Goal: Task Accomplishment & Management: Complete application form

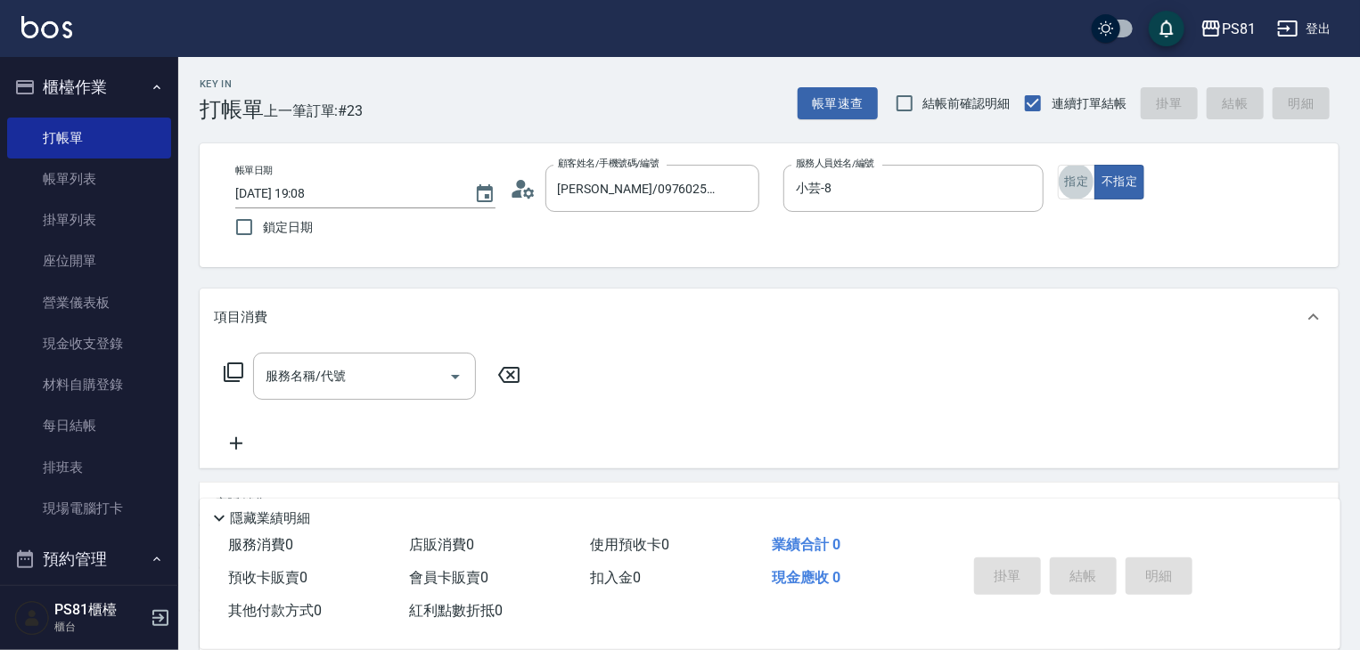
type button "true"
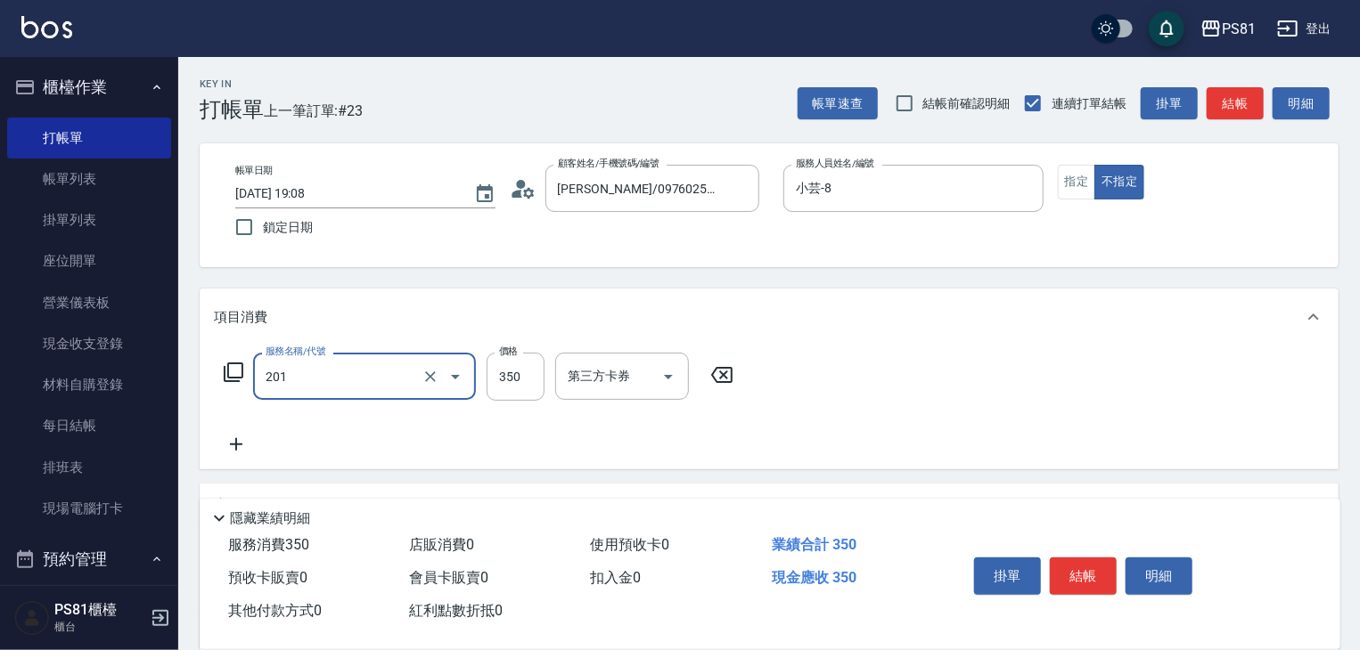
type input "洗剪350(201)"
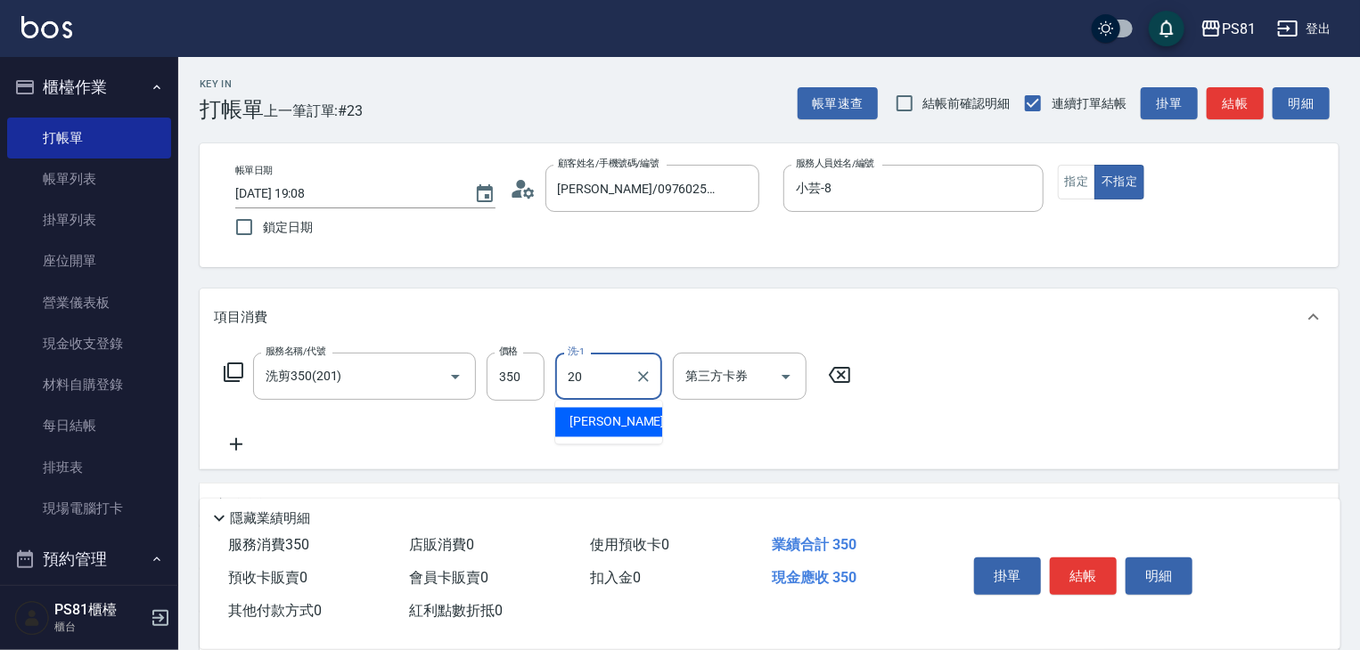
type input "[PERSON_NAME]-20"
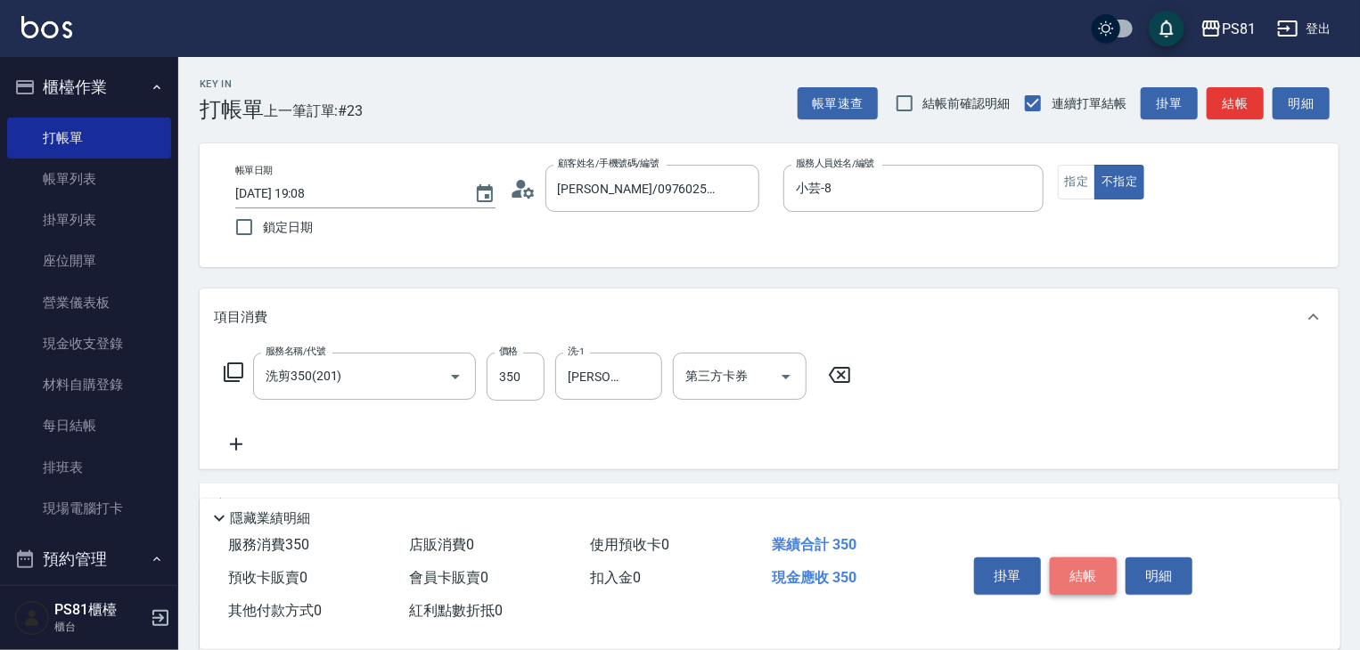
click at [1069, 558] on button "結帳" at bounding box center [1082, 576] width 67 height 37
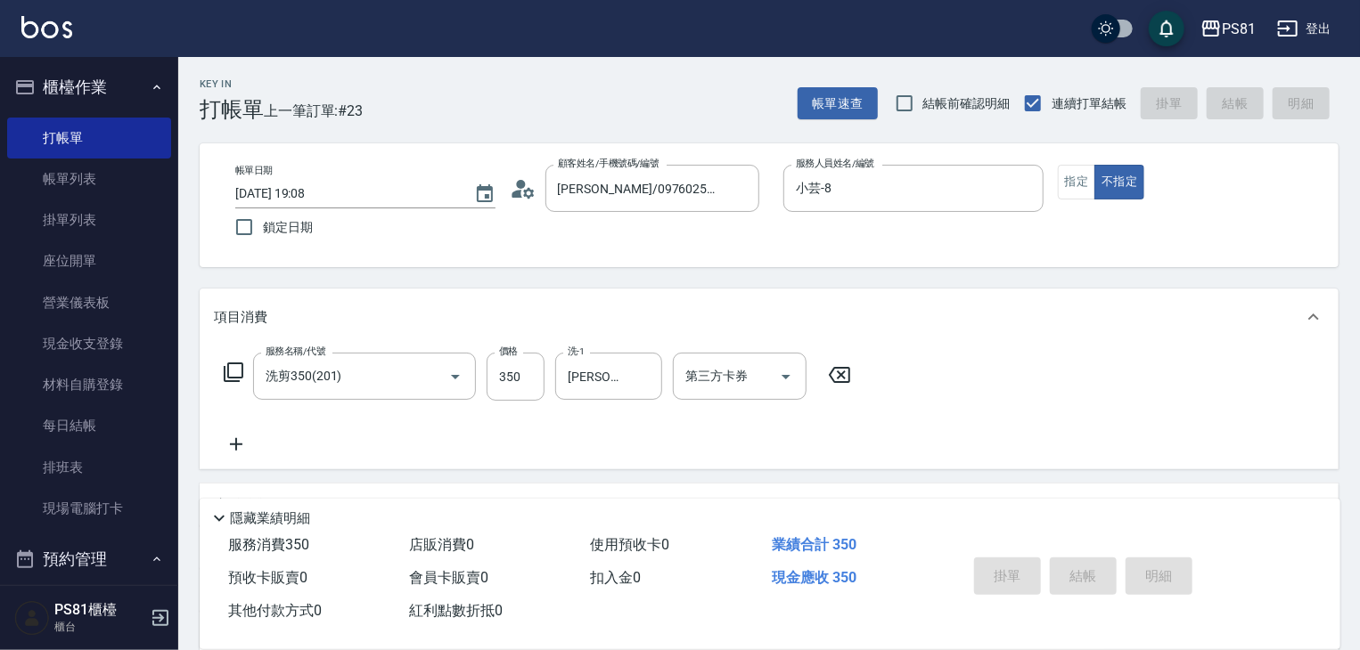
type input "[DATE] 19:41"
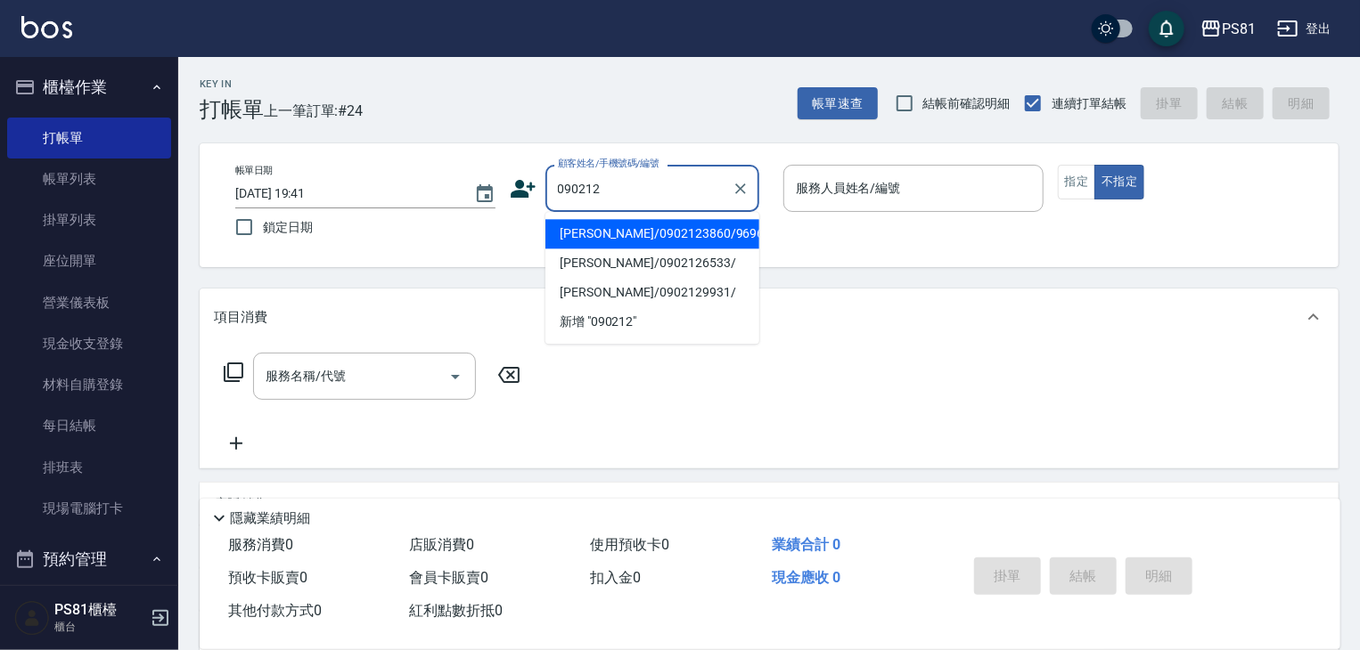
type input "0902126"
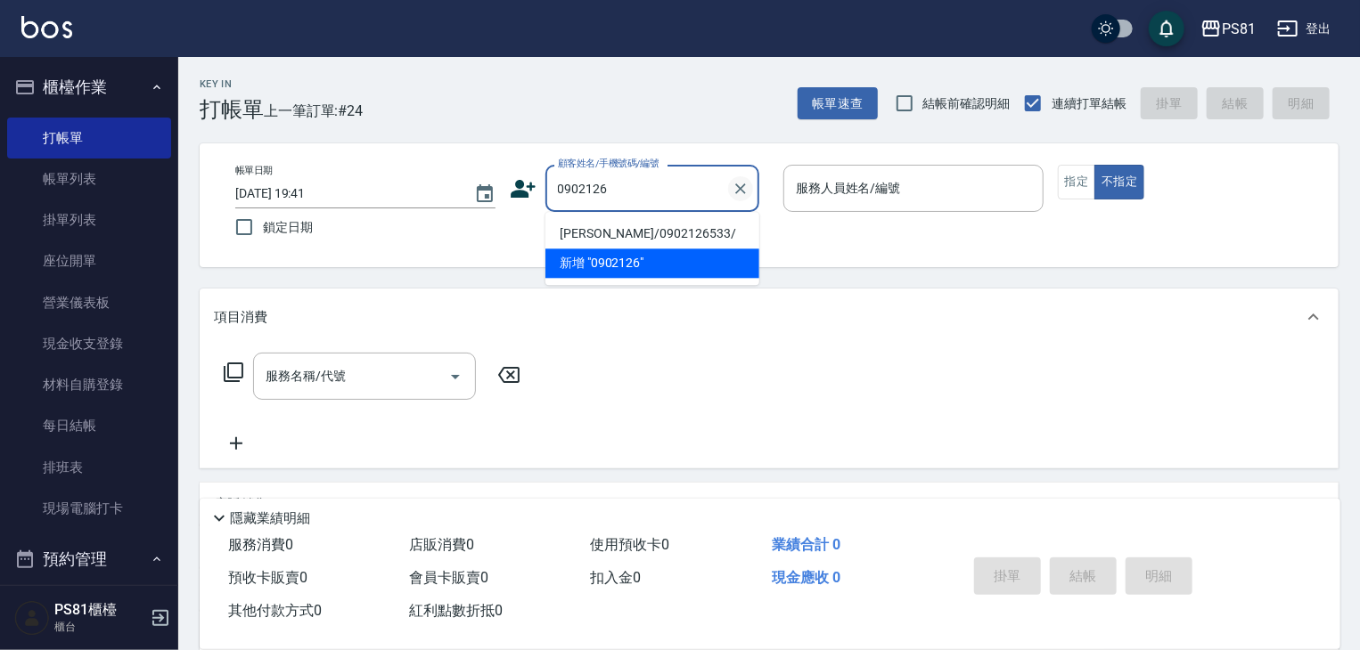
drag, startPoint x: 747, startPoint y: 191, endPoint x: 724, endPoint y: 191, distance: 22.3
click at [746, 191] on icon "Clear" at bounding box center [740, 189] width 18 height 18
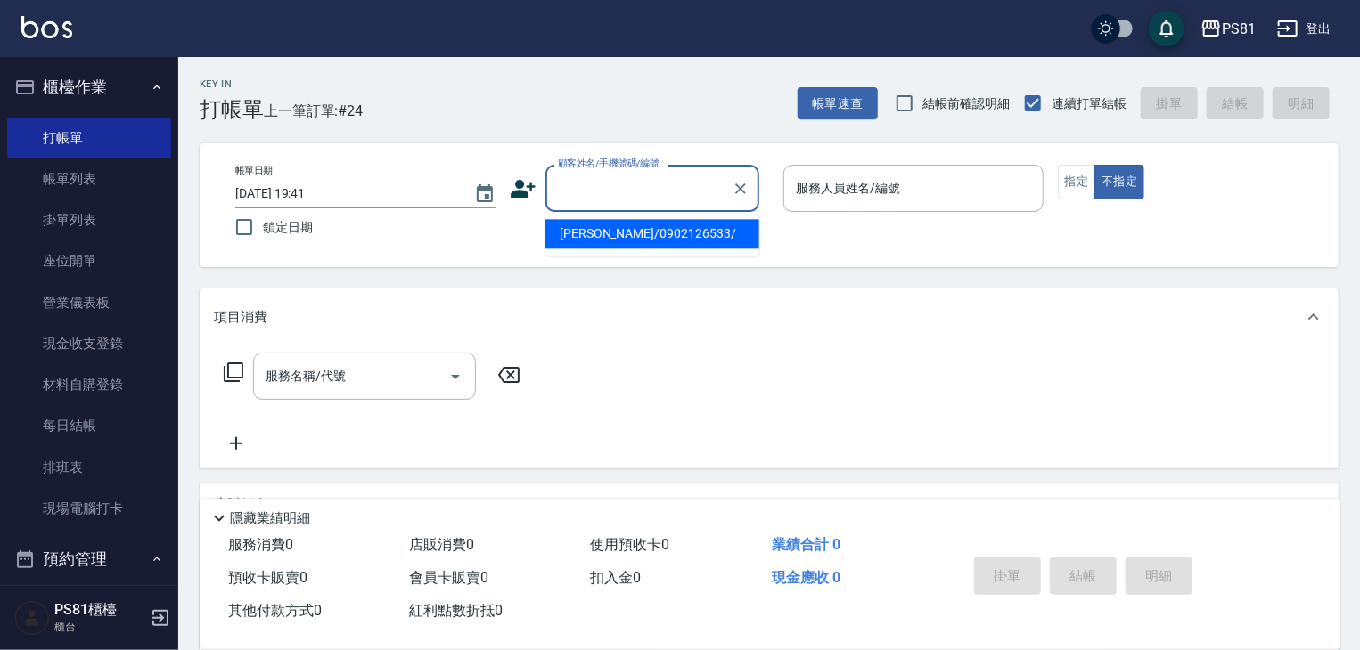
click at [521, 186] on icon at bounding box center [522, 189] width 25 height 18
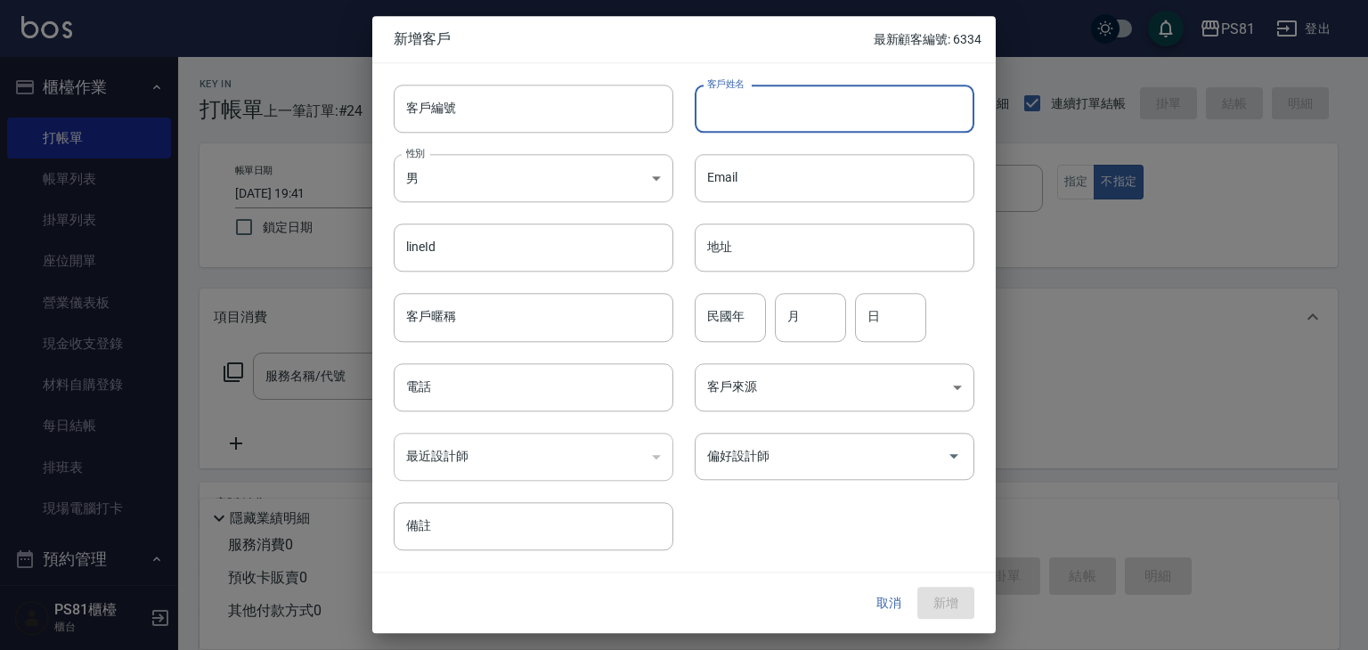
click at [807, 116] on input "客戶姓名" at bounding box center [835, 109] width 280 height 48
type input "[PERSON_NAME]"
click at [499, 201] on body "PS81 登出 櫃檯作業 打帳單 帳單列表 掛單列表 座位開單 營業儀表板 現金收支登錄 材料自購登錄 每日結帳 排班表 現場電腦打卡 預約管理 預約管理 單…" at bounding box center [684, 433] width 1368 height 866
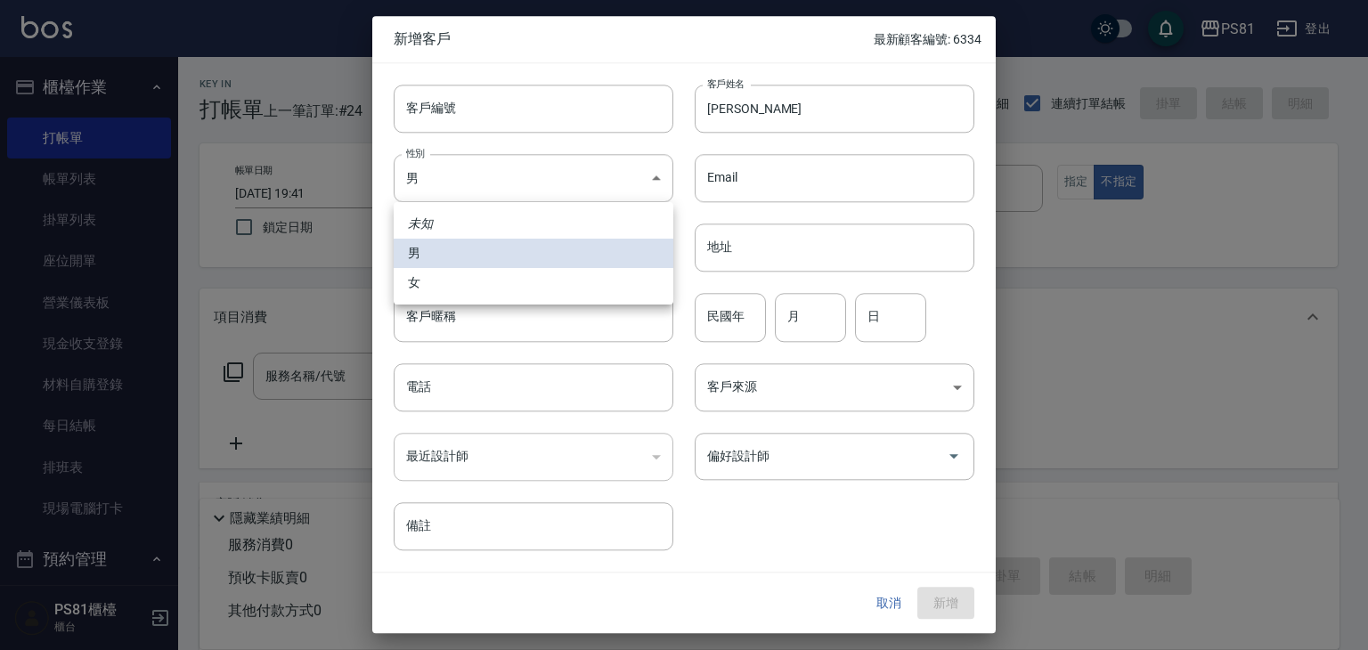
click at [416, 275] on li "女" at bounding box center [534, 282] width 280 height 29
type input "[DEMOGRAPHIC_DATA]"
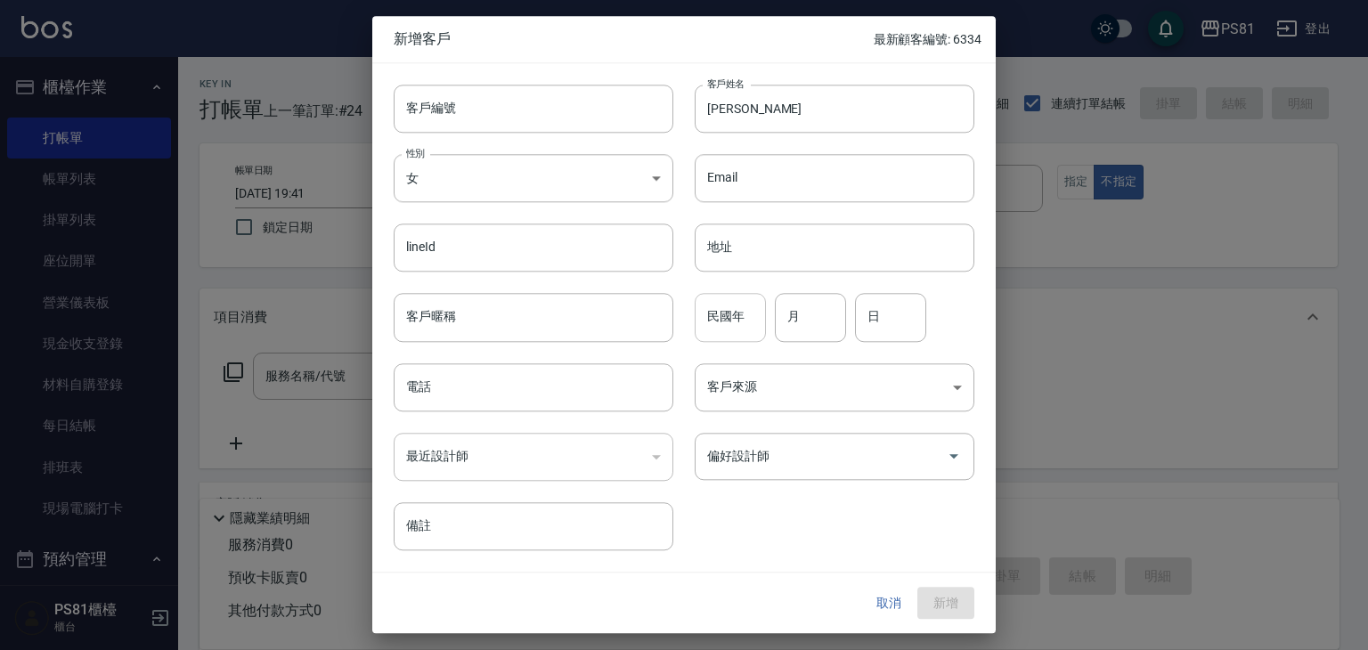
click at [747, 325] on input "民國年" at bounding box center [730, 318] width 71 height 48
type input "91"
type input "10"
type input "4"
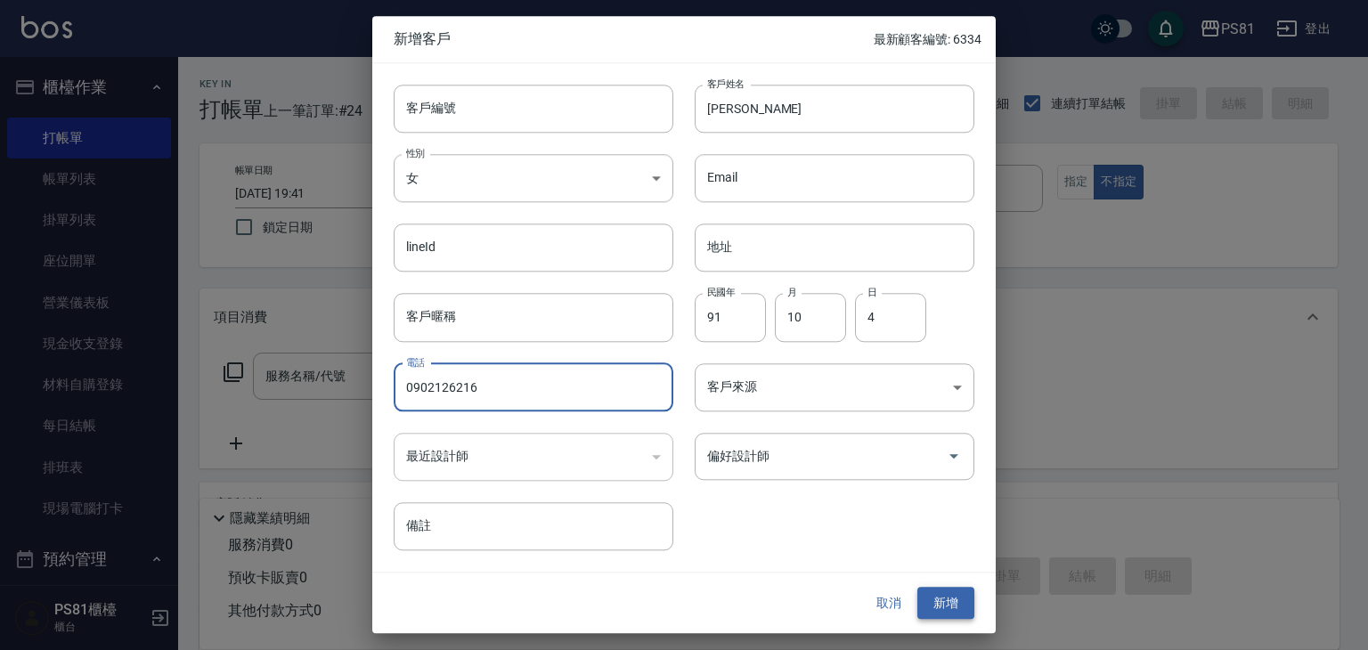
type input "0902126216"
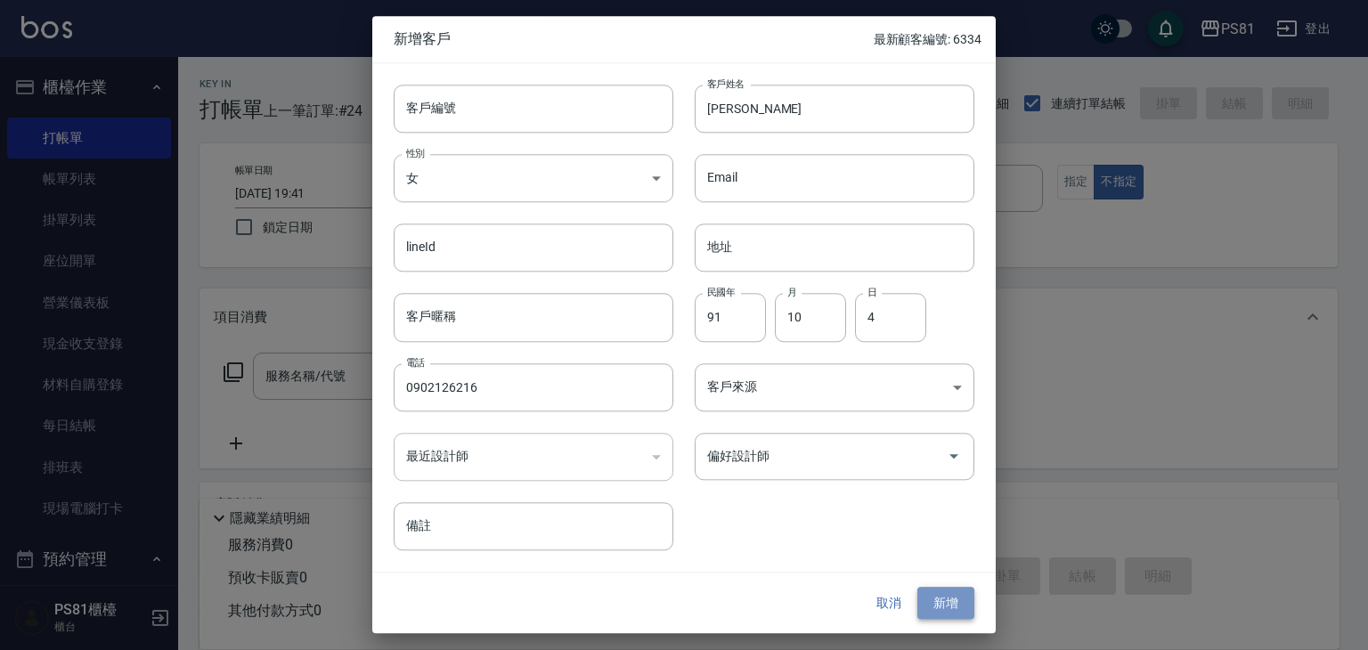
click at [955, 614] on button "新增" at bounding box center [946, 603] width 57 height 33
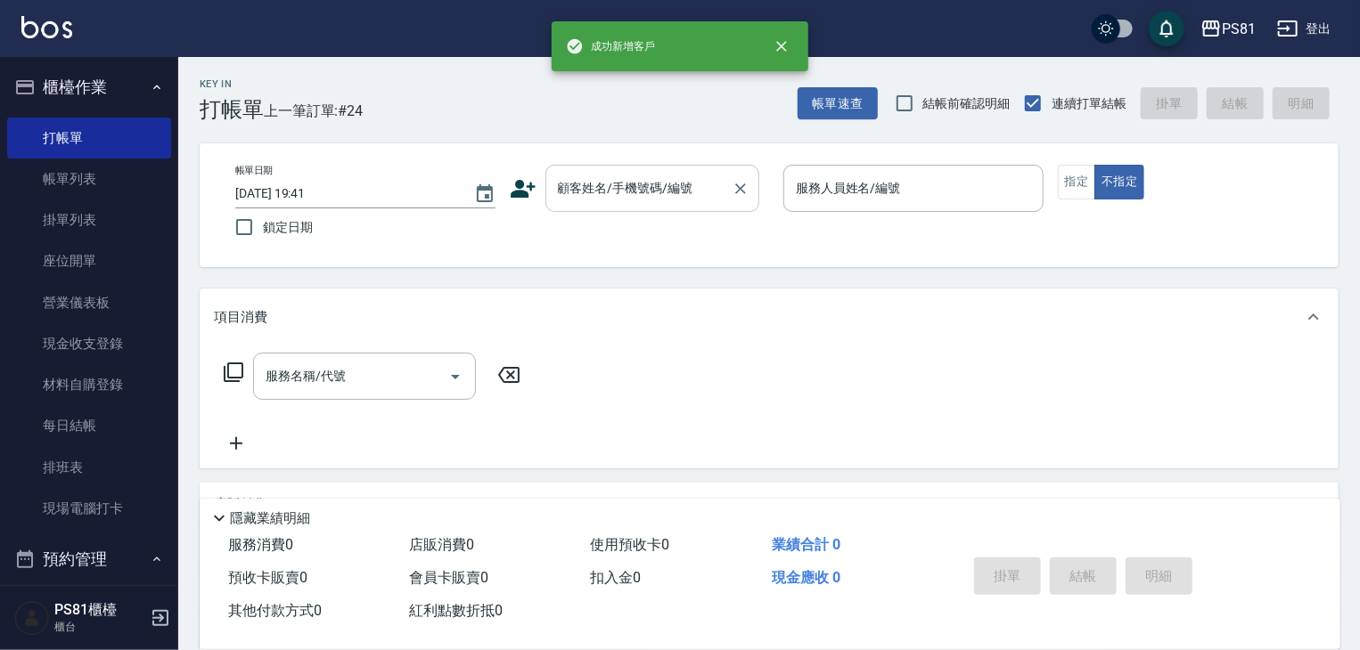
click at [674, 165] on div "顧客姓名/手機號碼/編號" at bounding box center [652, 188] width 214 height 47
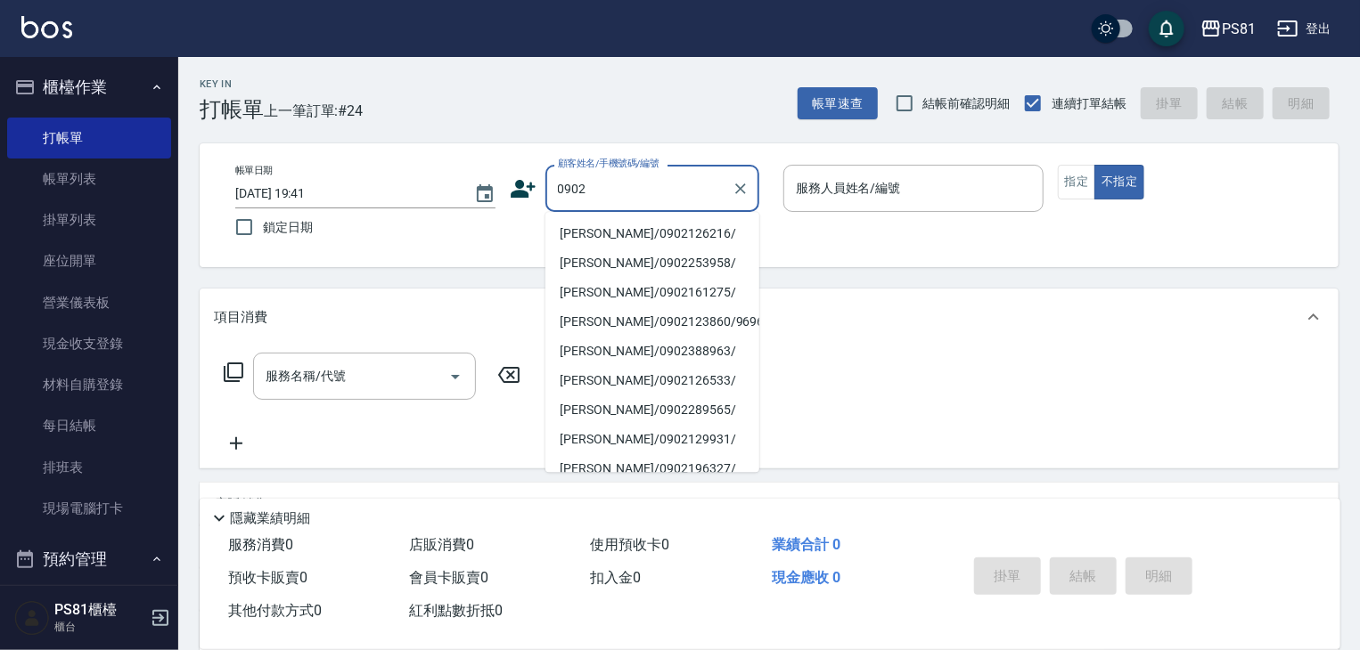
drag, startPoint x: 631, startPoint y: 238, endPoint x: 692, endPoint y: 225, distance: 62.9
click at [631, 238] on li "[PERSON_NAME]/0902126216/" at bounding box center [652, 233] width 214 height 29
type input "[PERSON_NAME]/0902126216/"
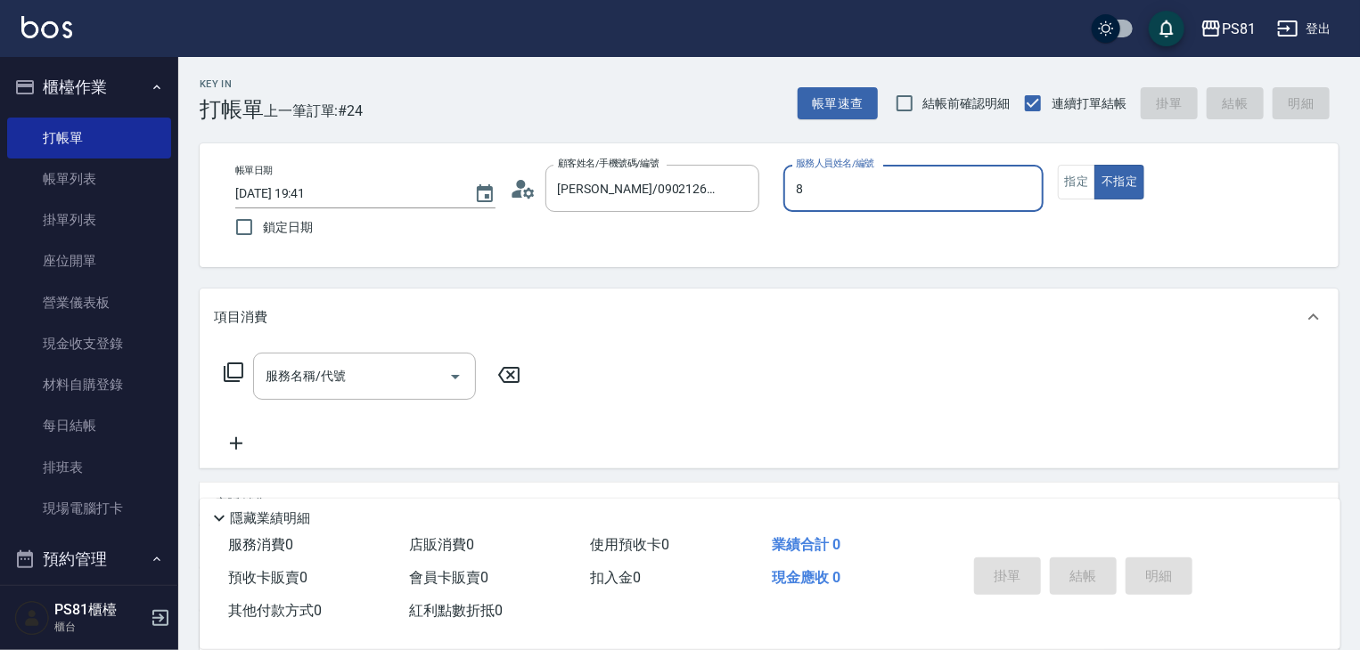
type input "小芸-8"
type button "false"
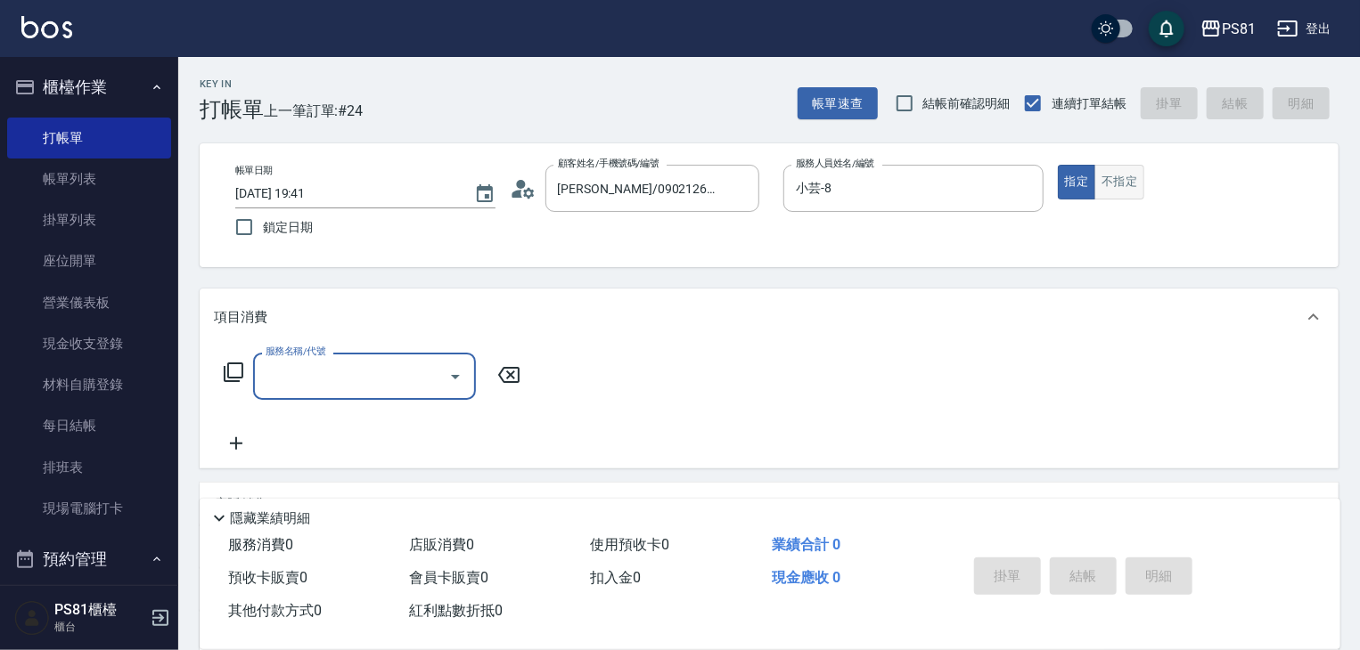
click at [1126, 183] on button "不指定" at bounding box center [1119, 182] width 50 height 35
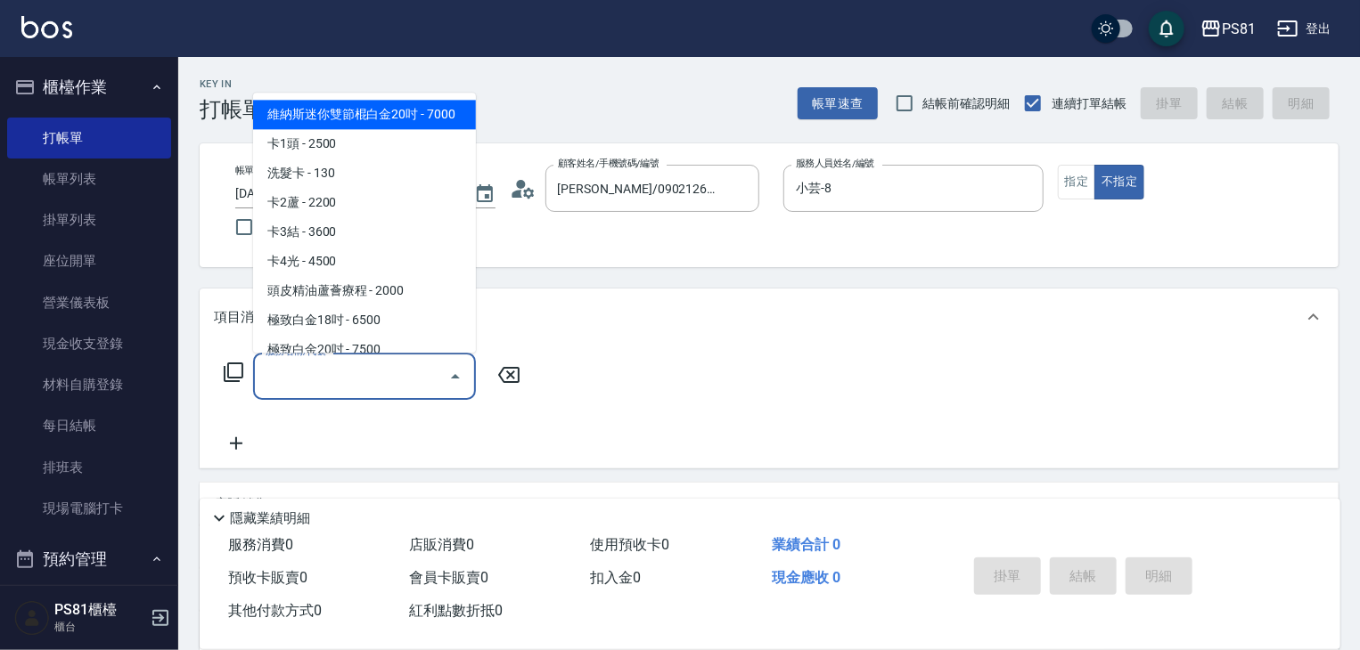
click at [367, 381] on input "服務名稱/代號" at bounding box center [351, 376] width 180 height 31
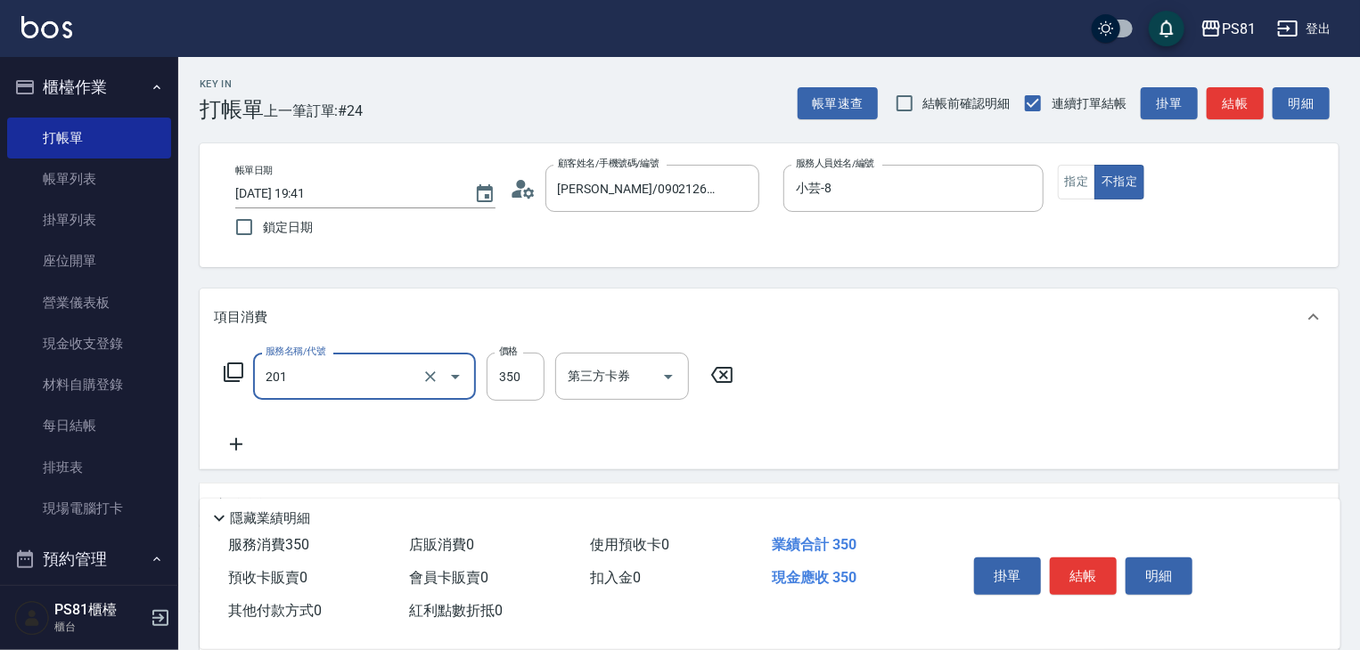
type input "洗剪350(201)"
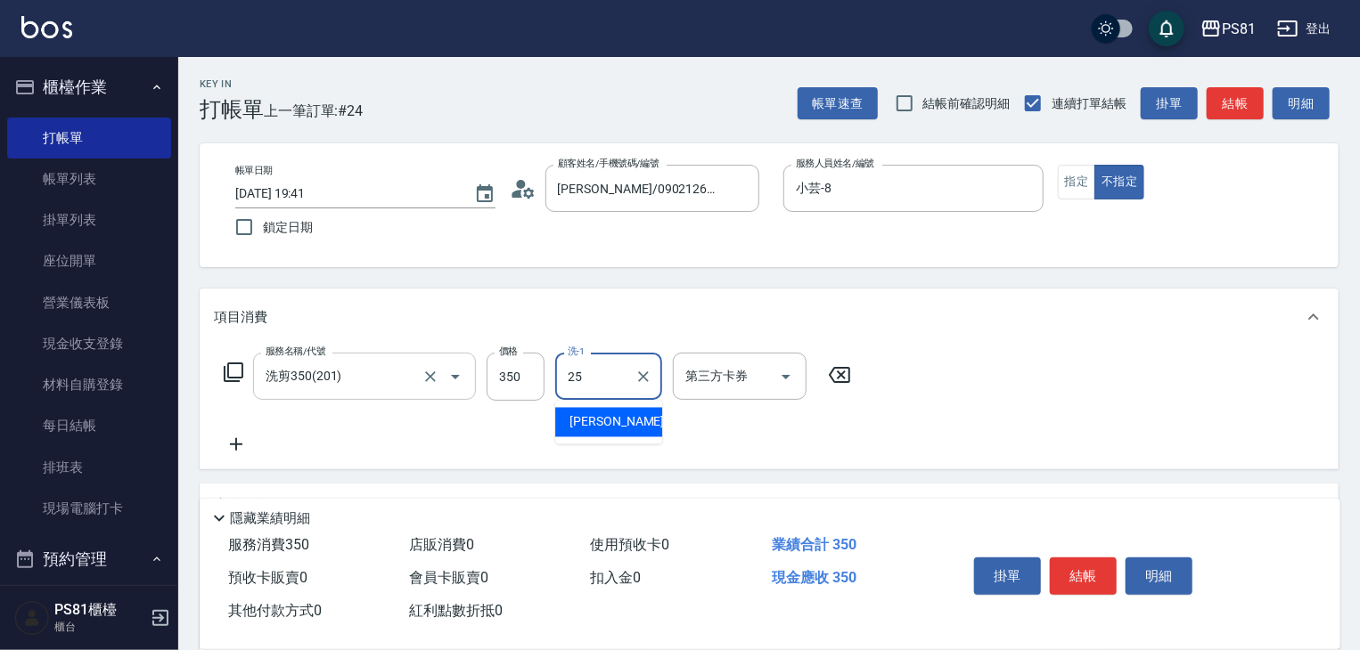
type input "妮可-25"
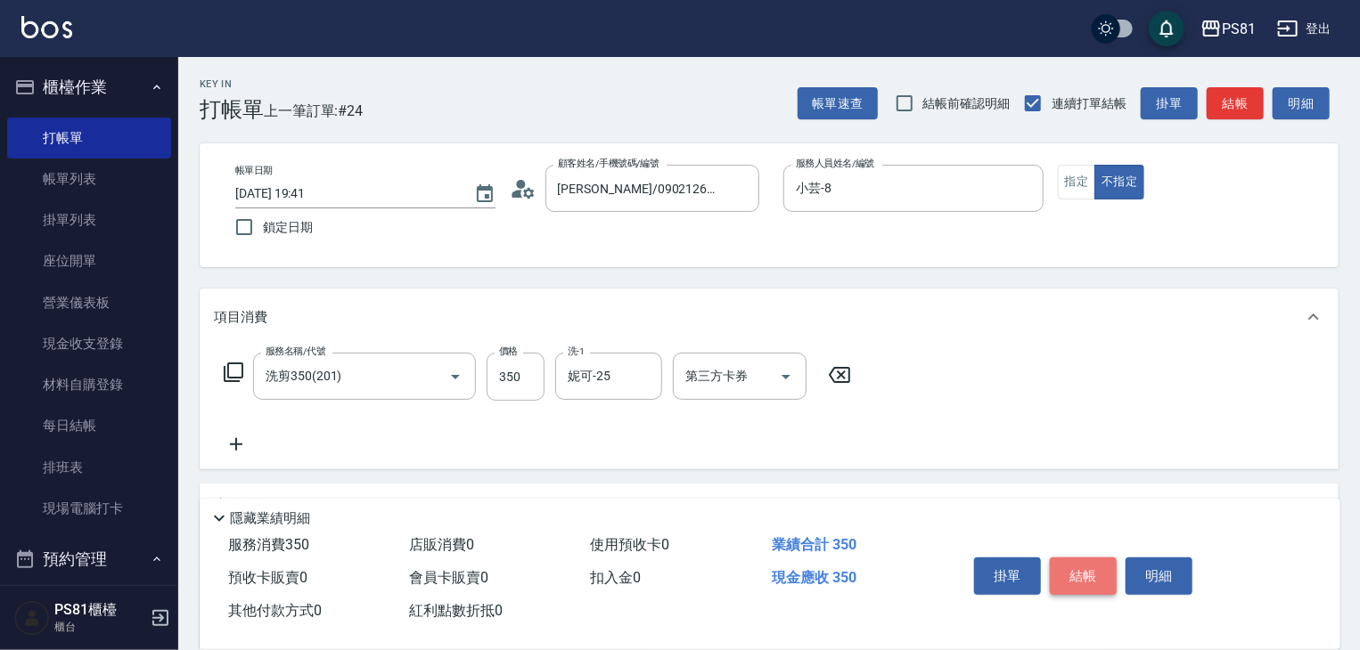
click at [1083, 571] on button "結帳" at bounding box center [1082, 576] width 67 height 37
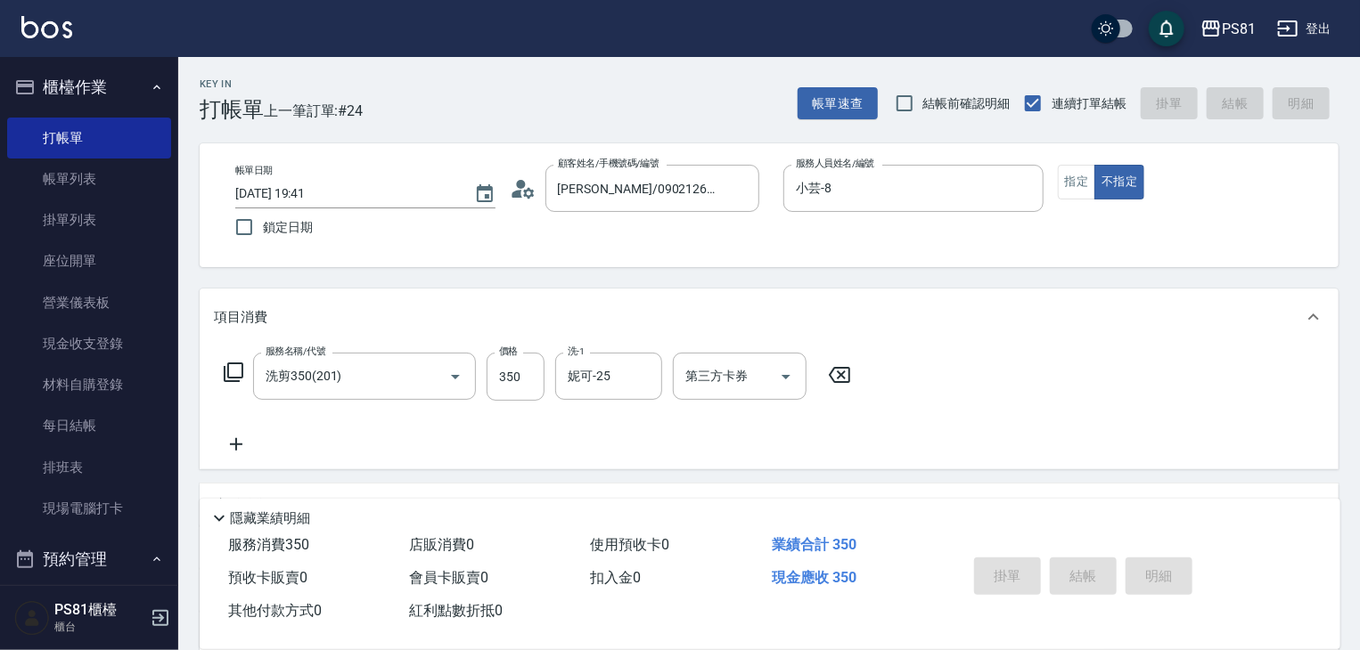
type input "[DATE] 19:42"
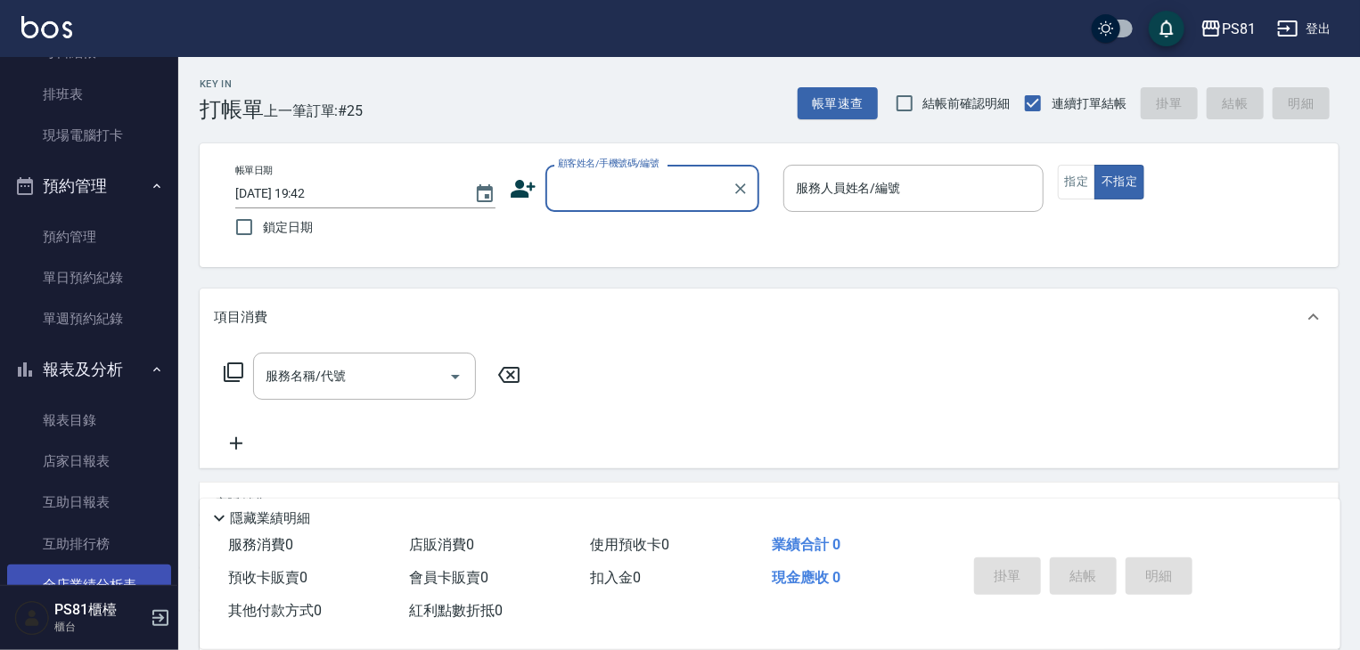
scroll to position [445, 0]
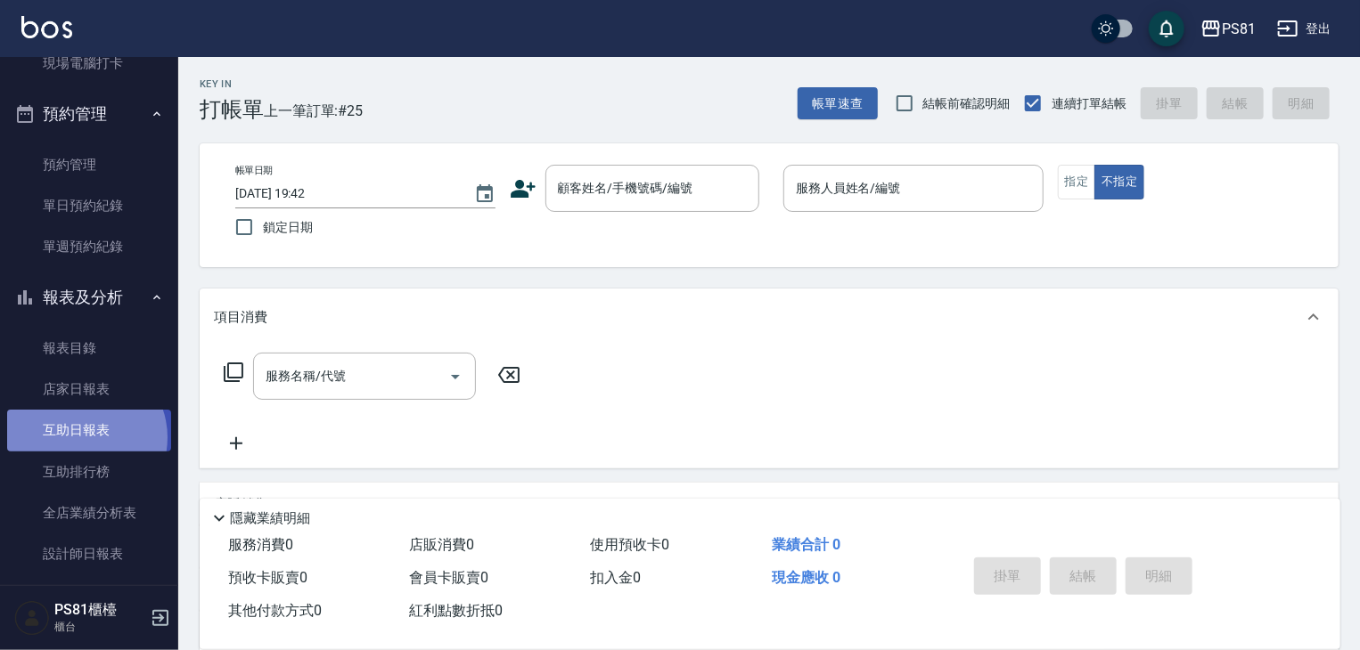
click at [82, 437] on link "互助日報表" at bounding box center [89, 430] width 164 height 41
